Goal: Find specific page/section: Find specific page/section

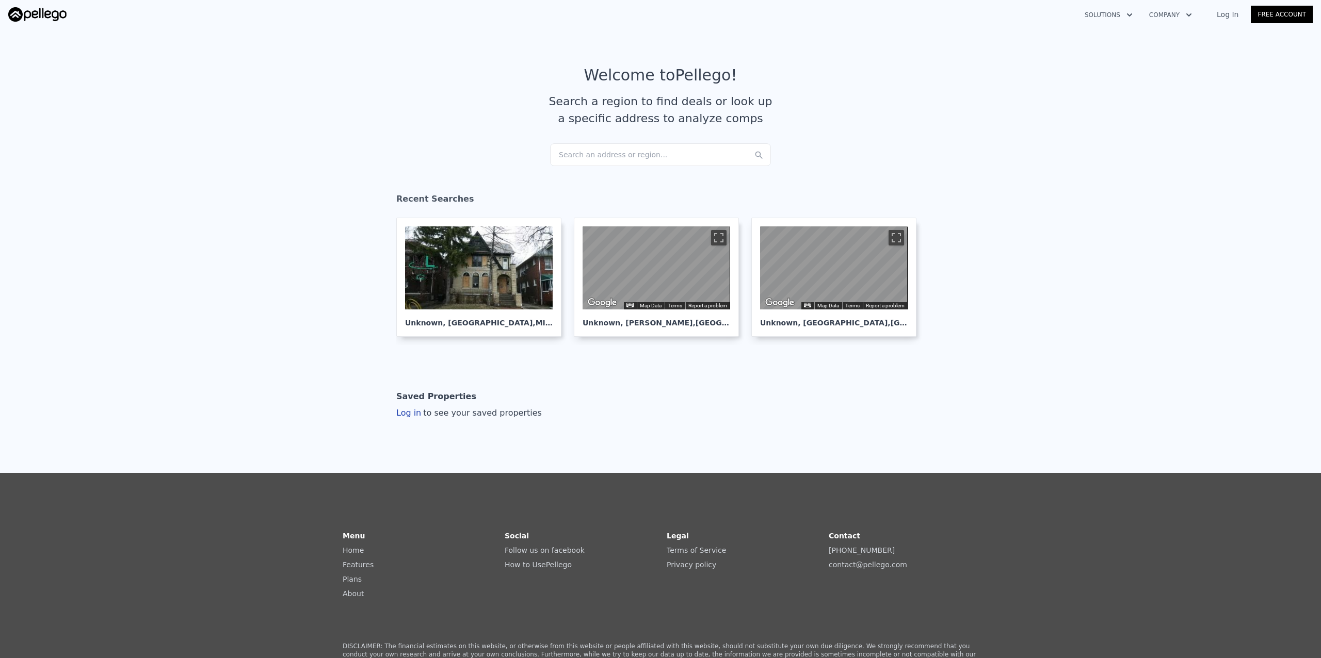
click at [657, 153] on div "Search an address or region..." at bounding box center [660, 154] width 221 height 23
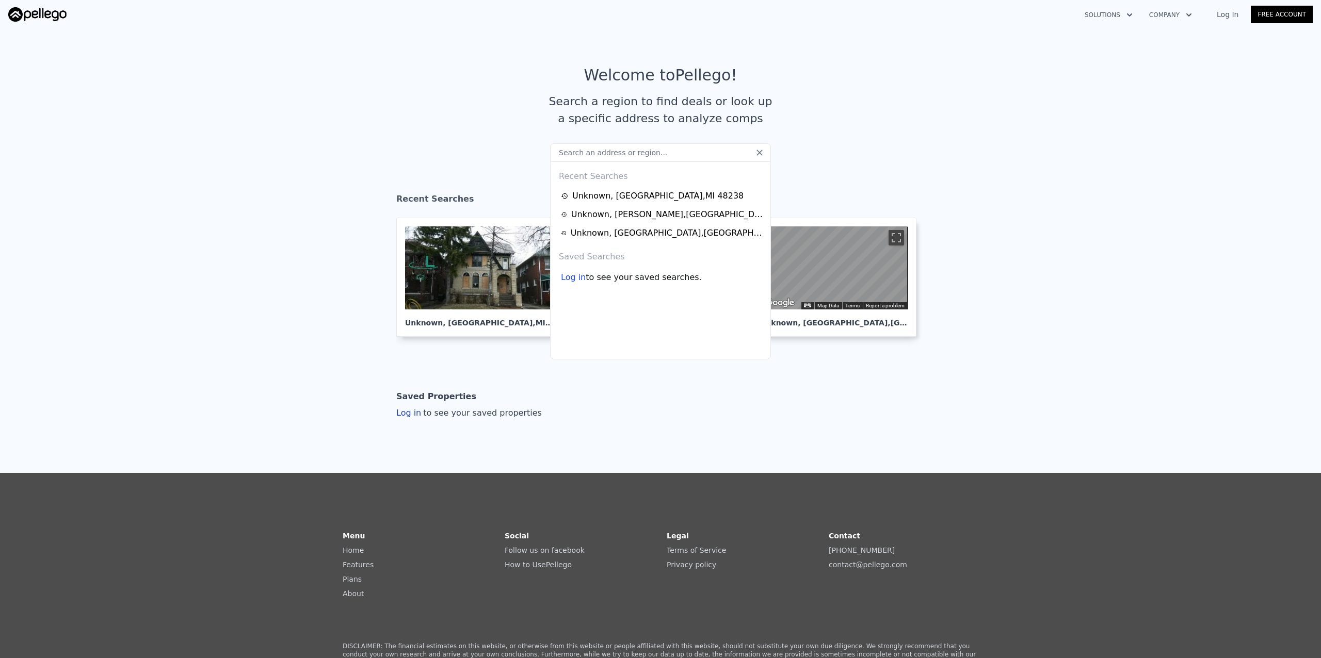
click at [1225, 17] on link "Log In" at bounding box center [1227, 14] width 46 height 10
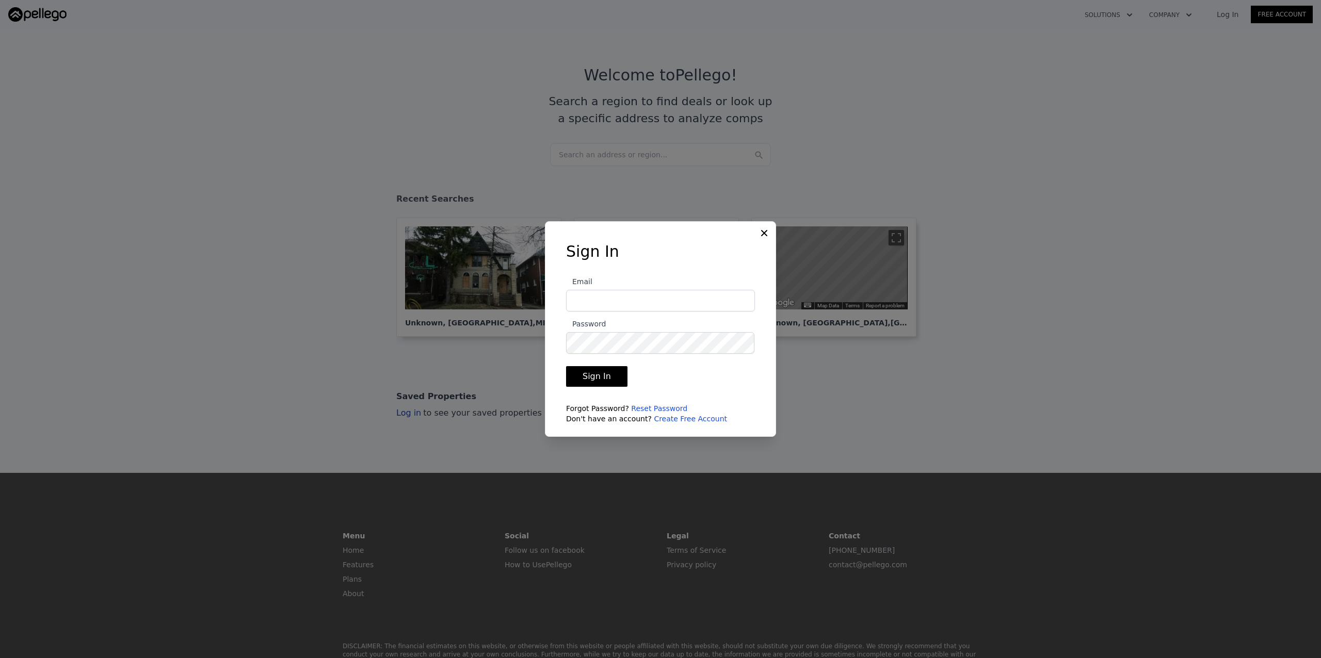
type input "[PERSON_NAME][EMAIL_ADDRESS][DOMAIN_NAME]"
click at [591, 372] on button "Sign In" at bounding box center [596, 376] width 61 height 21
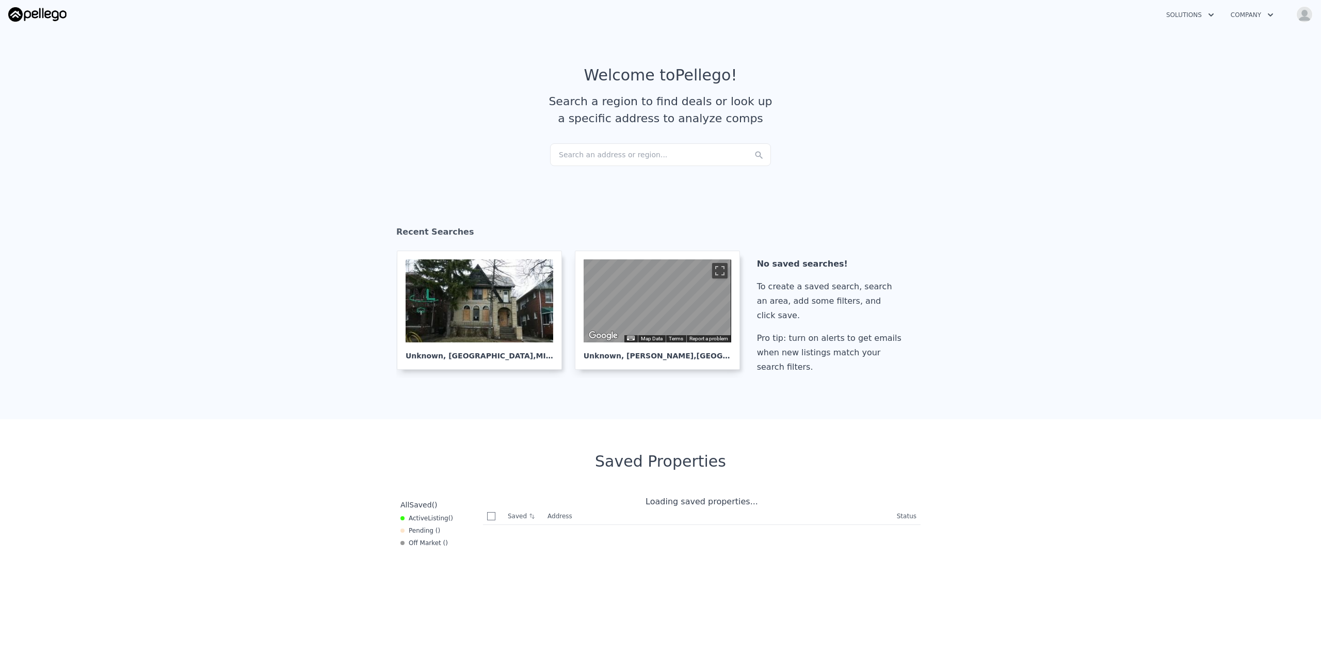
click at [622, 154] on div "Search an address or region..." at bounding box center [660, 154] width 221 height 23
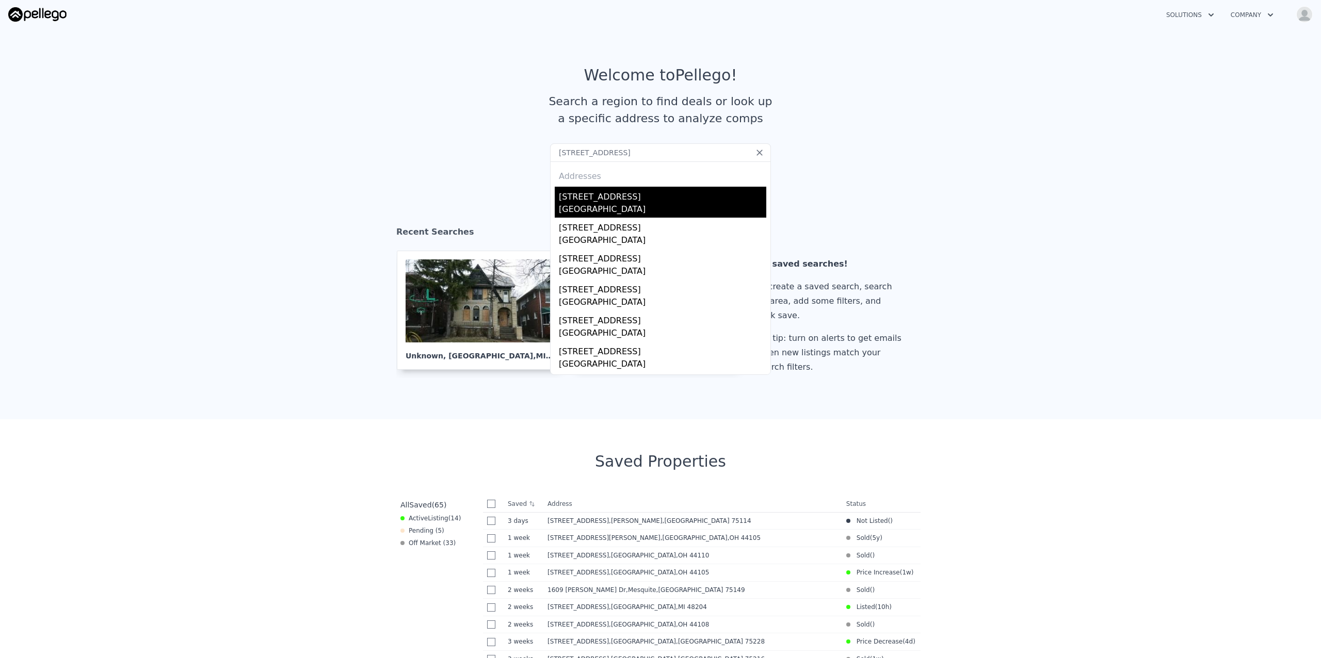
type input "[STREET_ADDRESS]"
click at [580, 213] on div "[GEOGRAPHIC_DATA]" at bounding box center [662, 210] width 207 height 14
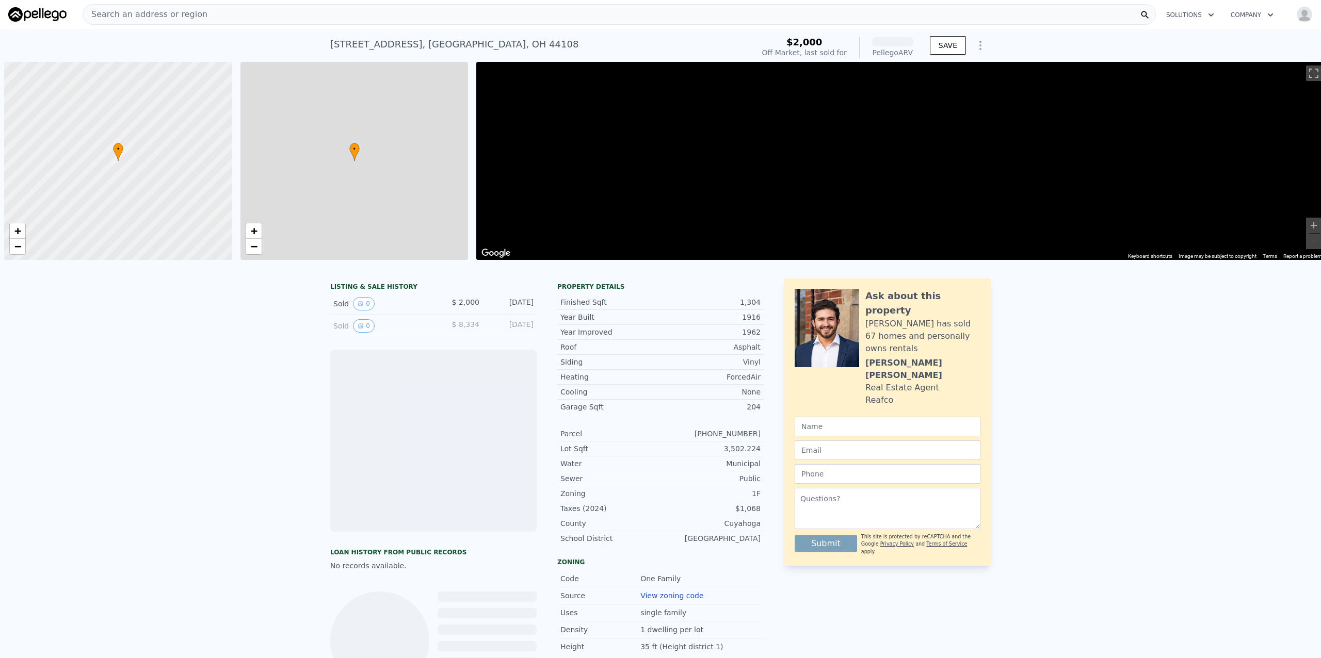
scroll to position [0, 4]
